Goal: Task Accomplishment & Management: Use online tool/utility

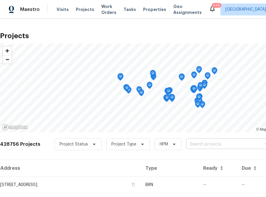
click at [208, 146] on input "text" at bounding box center [220, 144] width 68 height 9
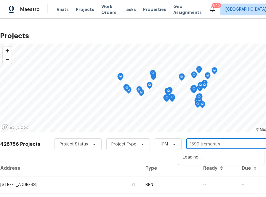
type input "[STREET_ADDRESS]"
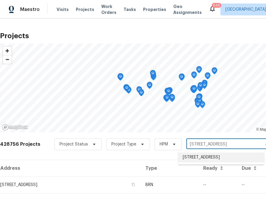
click at [204, 161] on li "[STREET_ADDRESS]" at bounding box center [221, 158] width 86 height 10
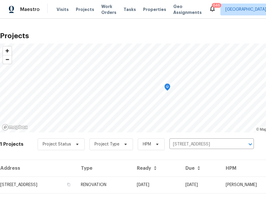
scroll to position [15, 0]
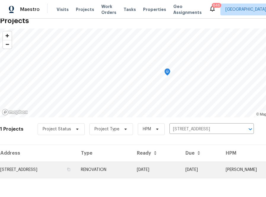
click at [63, 176] on td "[STREET_ADDRESS]" at bounding box center [38, 170] width 76 height 17
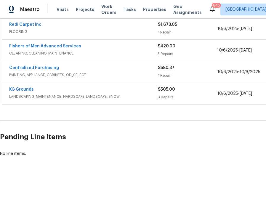
scroll to position [136, 69]
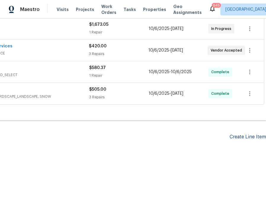
click at [239, 134] on div "Create Line Item" at bounding box center [248, 137] width 36 height 6
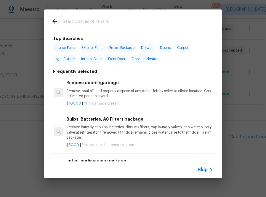
click at [130, 24] on input "text" at bounding box center [126, 22] width 126 height 9
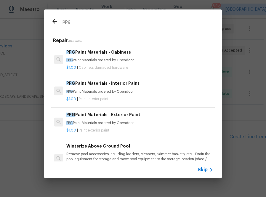
type input "ppg"
click at [74, 100] on span "$1.00" at bounding box center [71, 99] width 10 height 4
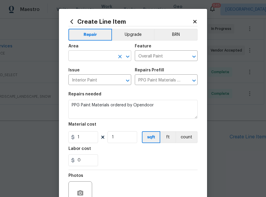
click at [105, 59] on input "text" at bounding box center [91, 56] width 46 height 9
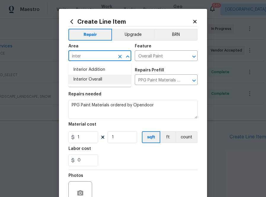
click at [108, 80] on li "Interior Overall" at bounding box center [99, 80] width 63 height 10
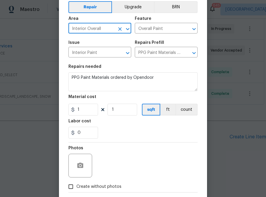
scroll to position [58, 0]
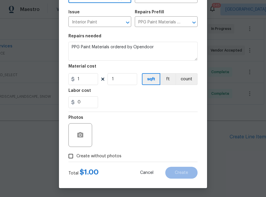
type input "Interior Overall"
click at [85, 84] on input "1" at bounding box center [83, 79] width 30 height 12
click at [88, 78] on input "1" at bounding box center [83, 79] width 30 height 12
paste input "04.08"
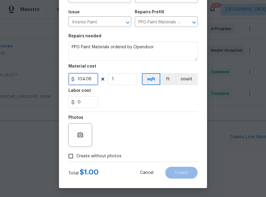
type input "104.08"
click at [111, 157] on span "Create without photos" at bounding box center [98, 156] width 45 height 6
click at [76, 157] on input "Create without photos" at bounding box center [70, 156] width 11 height 11
checkbox input "true"
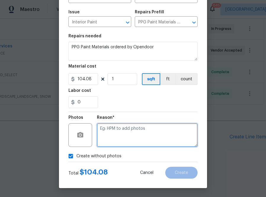
click at [125, 129] on textarea at bounding box center [147, 135] width 101 height 24
type textarea "na"
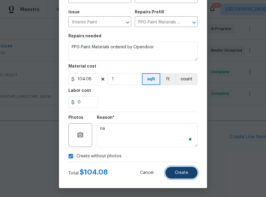
click at [181, 175] on span "Create" at bounding box center [181, 173] width 13 height 4
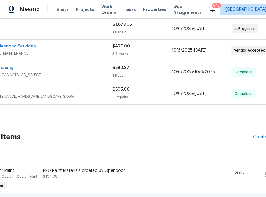
scroll to position [136, 0]
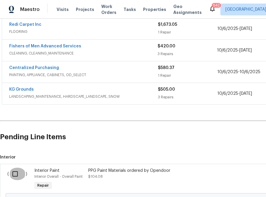
click at [16, 171] on input "checkbox" at bounding box center [17, 174] width 17 height 12
checkbox input "true"
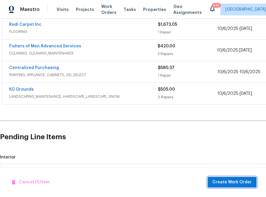
click at [221, 183] on span "Create Work Order" at bounding box center [232, 182] width 39 height 7
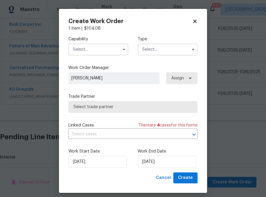
click at [89, 49] on input "text" at bounding box center [98, 50] width 60 height 12
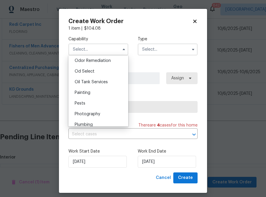
scroll to position [469, 0]
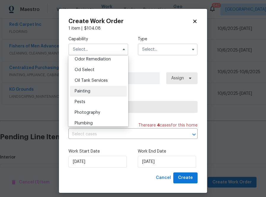
click at [99, 92] on div "Painting" at bounding box center [98, 91] width 57 height 11
type input "Painting"
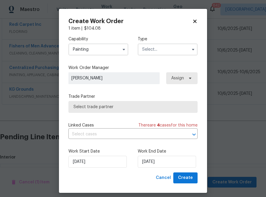
click at [147, 50] on input "text" at bounding box center [168, 50] width 60 height 12
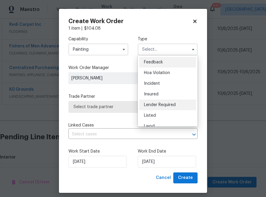
scroll to position [71, 0]
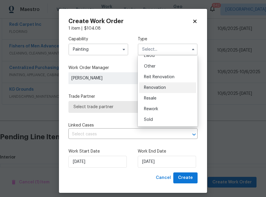
click at [152, 87] on span "Renovation" at bounding box center [155, 88] width 22 height 4
type input "Renovation"
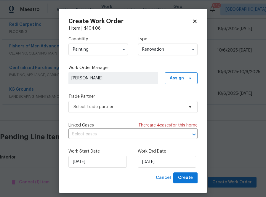
scroll to position [0, 0]
click at [183, 79] on span "Assign" at bounding box center [177, 78] width 14 height 6
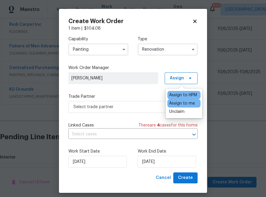
click at [179, 103] on div "Assign to me" at bounding box center [182, 104] width 26 height 6
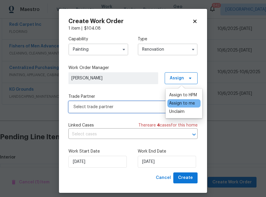
click at [145, 111] on span "Select trade partner" at bounding box center [132, 107] width 129 height 12
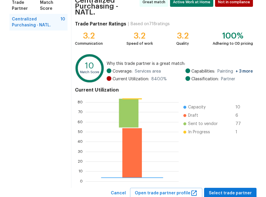
scroll to position [66, 0]
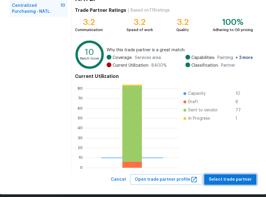
click at [228, 176] on span "Select trade partner" at bounding box center [230, 179] width 43 height 7
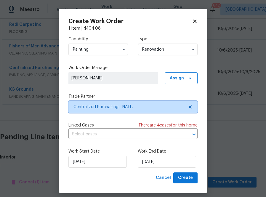
scroll to position [0, 0]
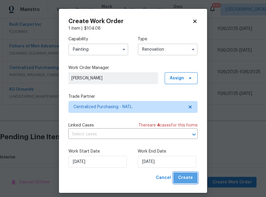
click at [190, 182] on button "Create" at bounding box center [185, 178] width 24 height 11
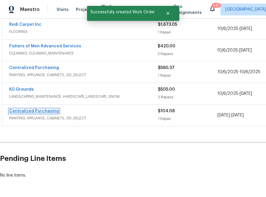
click at [44, 109] on link "Centralized Purchasing" at bounding box center [34, 111] width 50 height 4
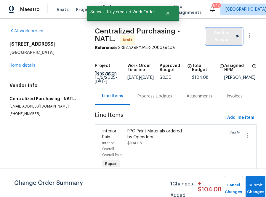
click at [232, 38] on span "Send to Vendor" at bounding box center [224, 37] width 31 height 14
